Goal: Register for event/course

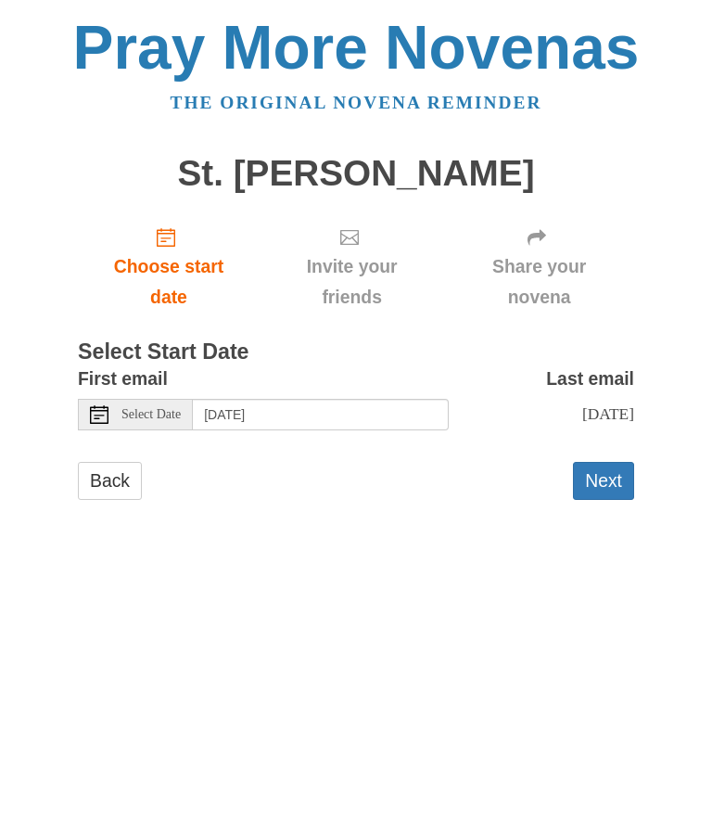
click at [146, 411] on span "Select Date" at bounding box center [150, 414] width 59 height 13
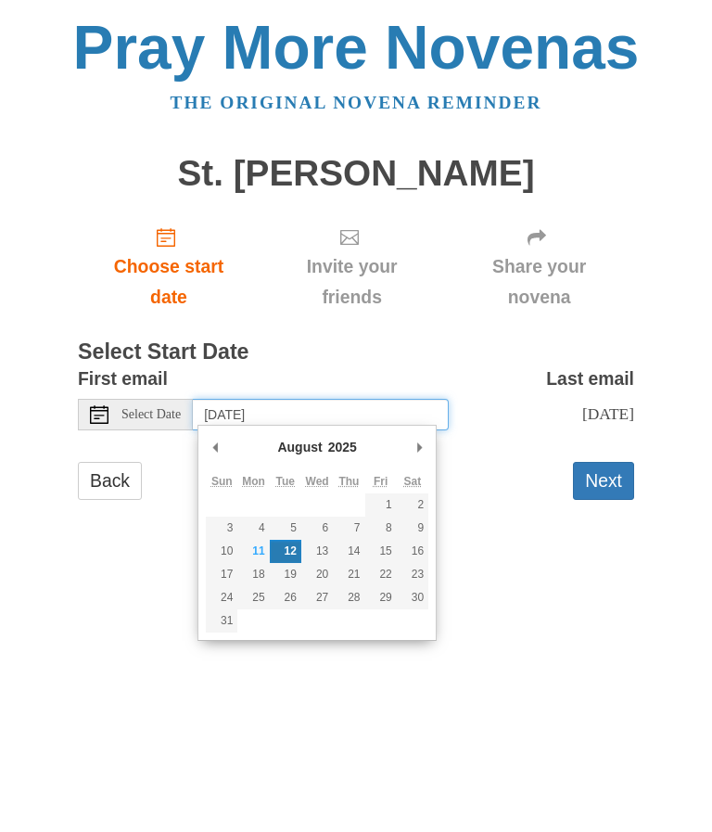
type input "Monday, August 11th"
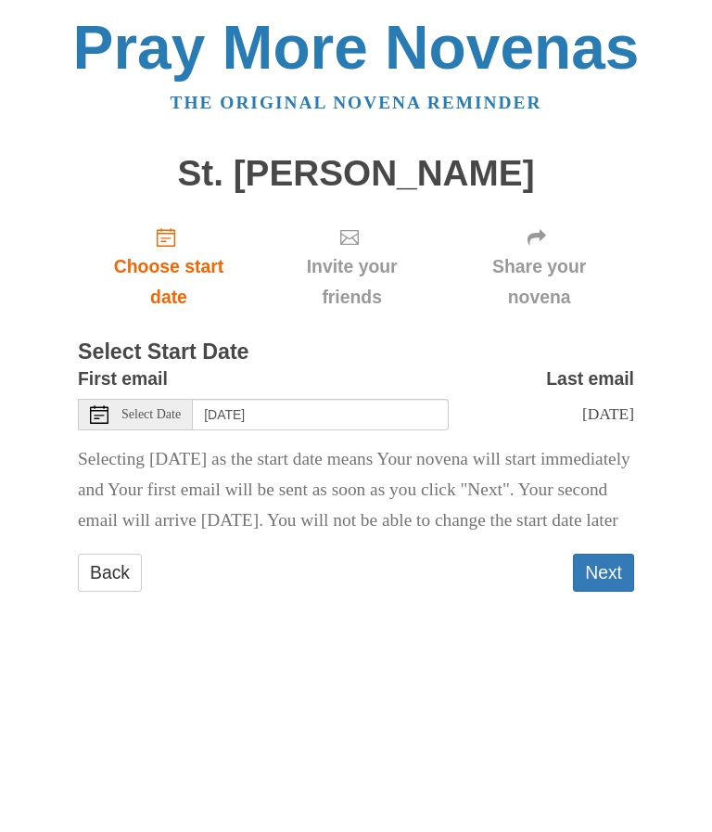
click at [604, 592] on button "Next" at bounding box center [603, 573] width 61 height 38
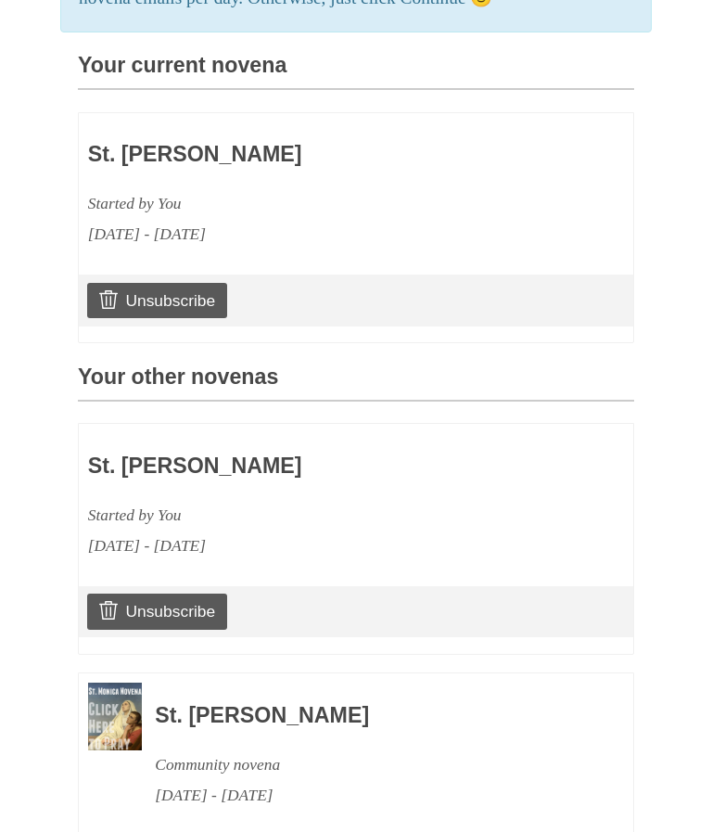
scroll to position [550, 0]
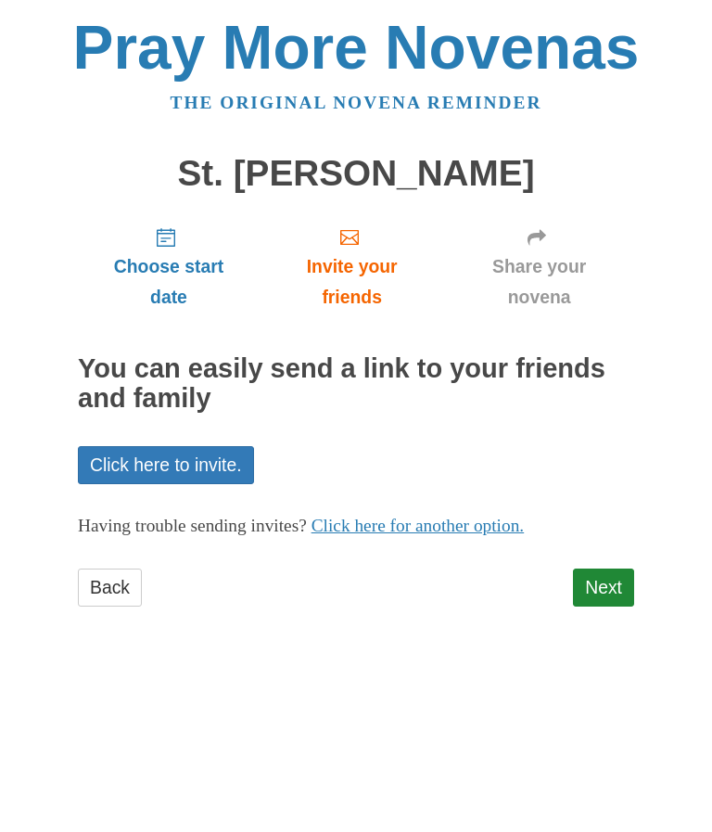
click at [616, 573] on link "Next" at bounding box center [603, 587] width 61 height 38
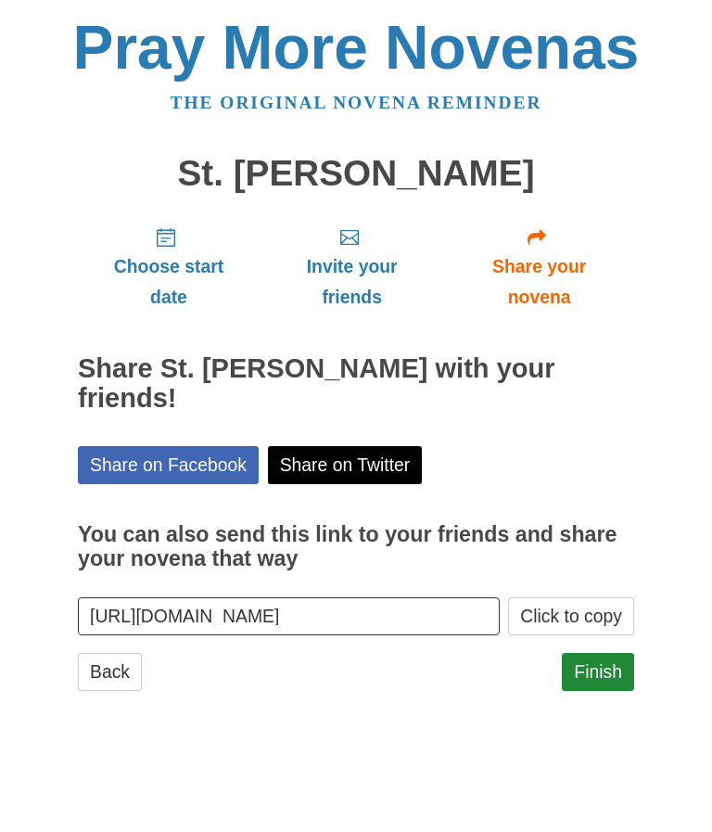
click at [618, 666] on link "Finish" at bounding box center [598, 672] width 72 height 38
